Goal: Information Seeking & Learning: Learn about a topic

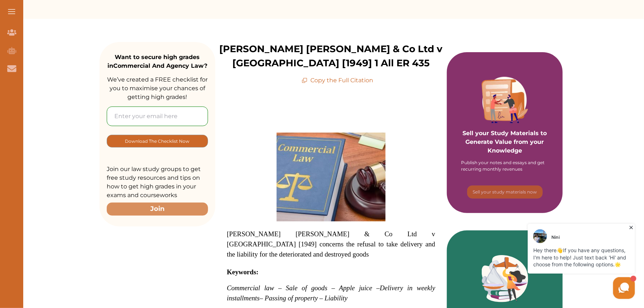
scroll to position [3, 0]
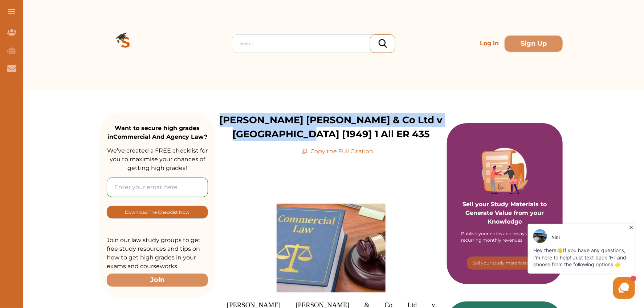
drag, startPoint x: 220, startPoint y: 120, endPoint x: 360, endPoint y: 131, distance: 140.9
click at [360, 131] on p "[PERSON_NAME] [PERSON_NAME] & Co Ltd v [GEOGRAPHIC_DATA] [1949] 1 All ER 435" at bounding box center [330, 127] width 231 height 28
copy p "[PERSON_NAME] [PERSON_NAME] & Co Ltd v [GEOGRAPHIC_DATA] [1949] 1 All ER 435"
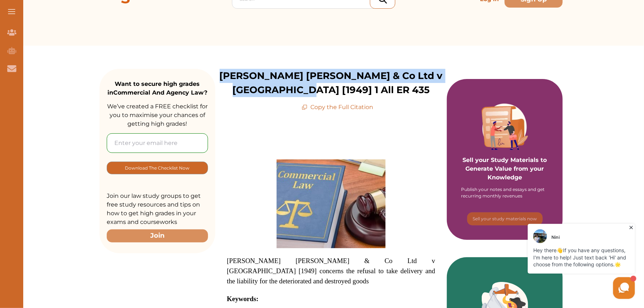
scroll to position [124, 0]
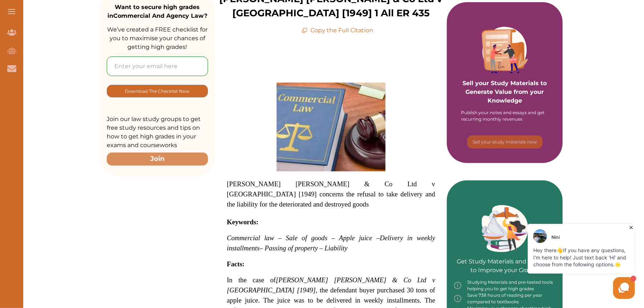
click at [344, 34] on p "Copy the Full Citation" at bounding box center [337, 30] width 71 height 9
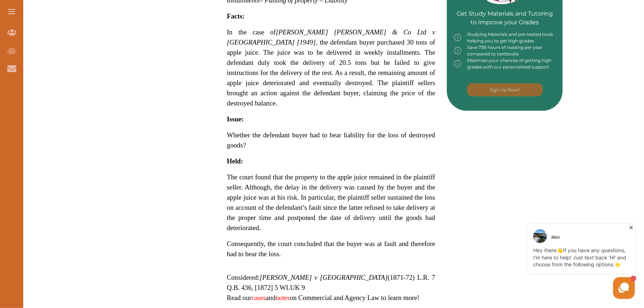
scroll to position [325, 0]
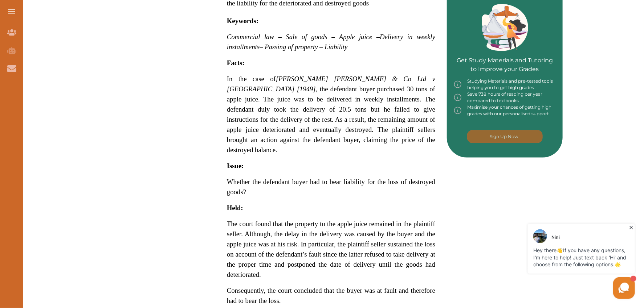
drag, startPoint x: 220, startPoint y: 64, endPoint x: 309, endPoint y: 122, distance: 105.8
click at [309, 122] on div "Demby Hamilton & Co Ltd v Barden [1949] concerns the refusal to take delivery a…" at bounding box center [330, 95] width 231 height 524
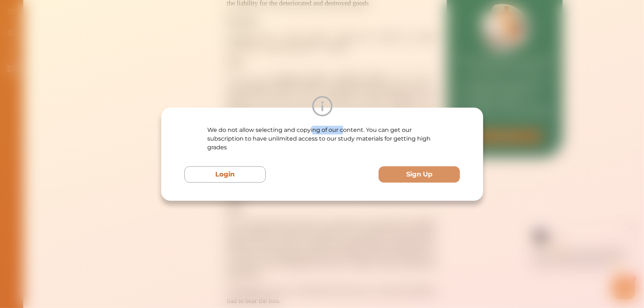
click at [347, 127] on p "We do not allow selecting and copying of our content. You can get our subscript…" at bounding box center [322, 139] width 230 height 26
click at [286, 216] on div "We do not allow selecting and copying of our content. You can get our subscript…" at bounding box center [322, 154] width 644 height 308
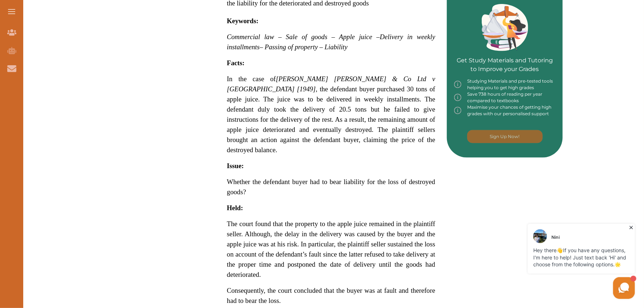
drag, startPoint x: 233, startPoint y: 70, endPoint x: 299, endPoint y: 117, distance: 80.9
click at [299, 117] on span "In the case of Demby Hamilton & Co Ltd v Barden [1949] , the defendant buyer pu…" at bounding box center [331, 114] width 208 height 79
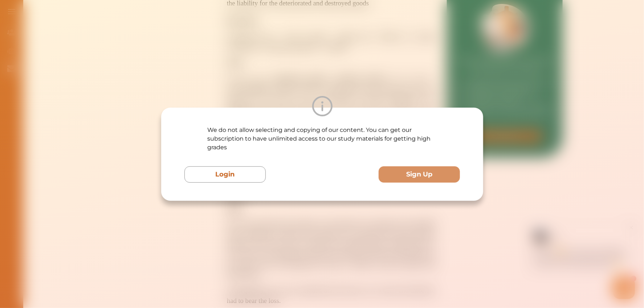
click at [315, 225] on div "We do not allow selecting and copying of our content. You can get our subscript…" at bounding box center [322, 154] width 644 height 308
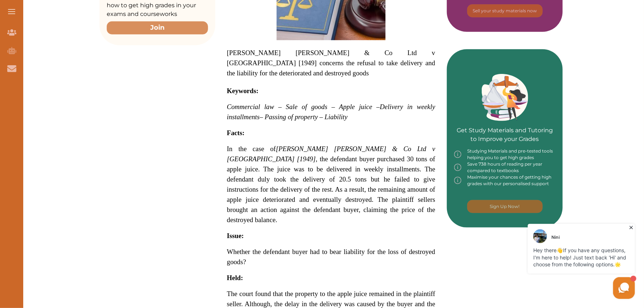
scroll to position [245, 0]
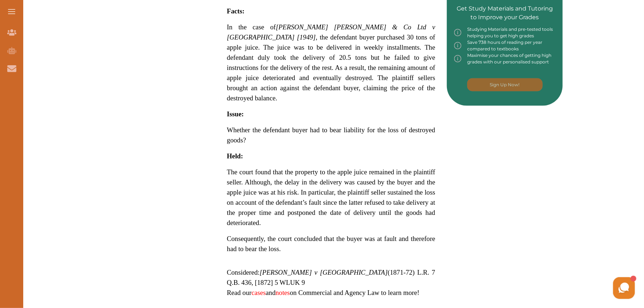
scroll to position [363, 0]
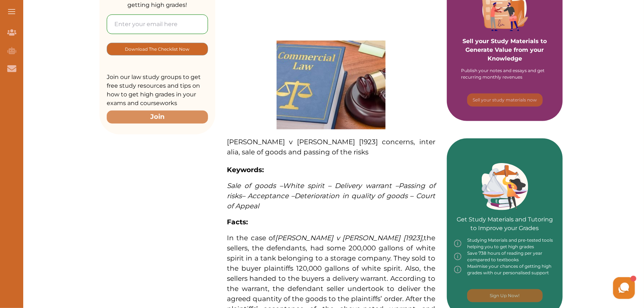
scroll to position [40, 0]
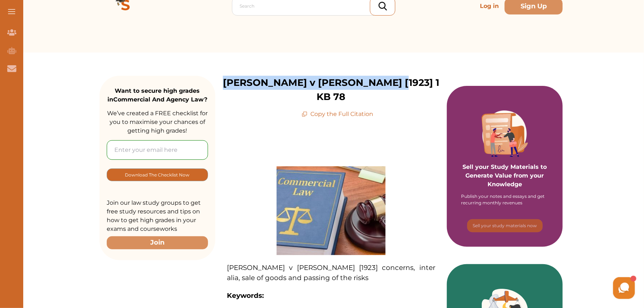
drag, startPoint x: 254, startPoint y: 79, endPoint x: 419, endPoint y: 81, distance: 164.7
click at [419, 81] on div "Sterns v Vickers [1923] 1 KB 78 Copy the Full Citation" at bounding box center [330, 97] width 231 height 43
copy p "Sterns v Vickers [1923] 1 KB 78"
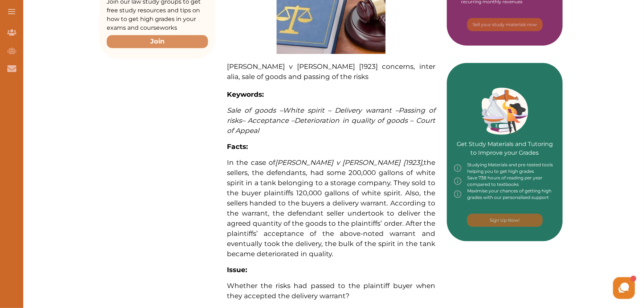
scroll to position [403, 0]
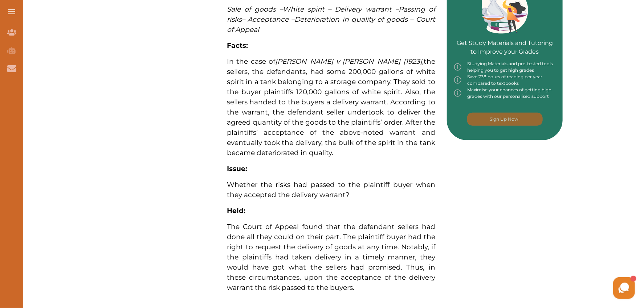
scroll to position [422, 0]
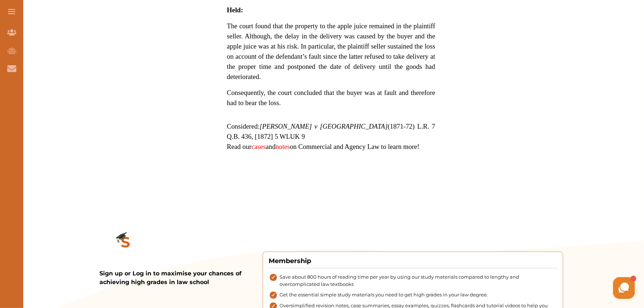
scroll to position [524, 0]
